Goal: Check status

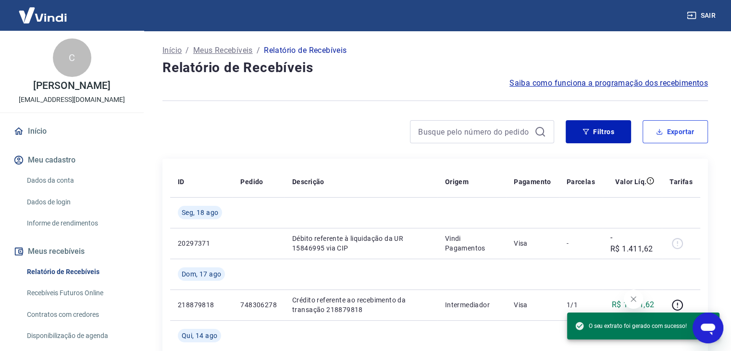
scroll to position [48, 0]
